Goal: Information Seeking & Learning: Learn about a topic

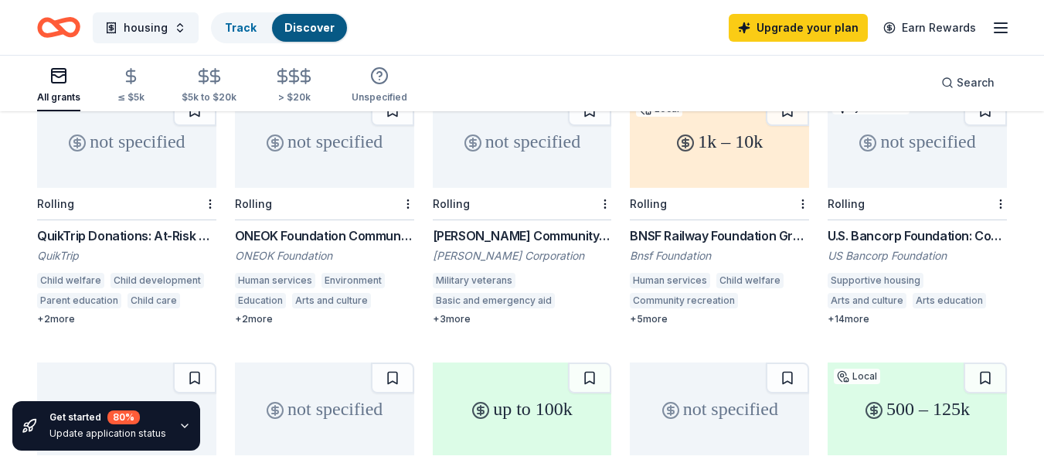
scroll to position [182, 0]
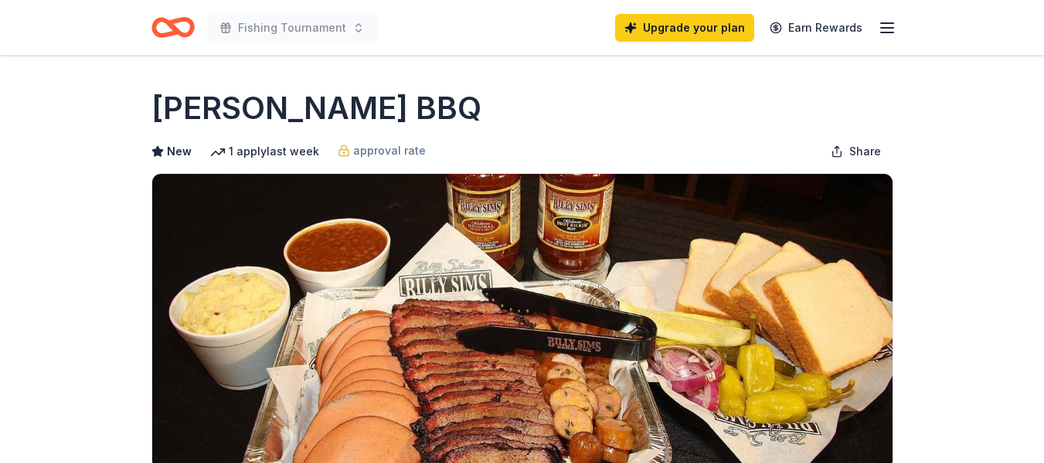
scroll to position [291, 0]
